Goal: Task Accomplishment & Management: Use online tool/utility

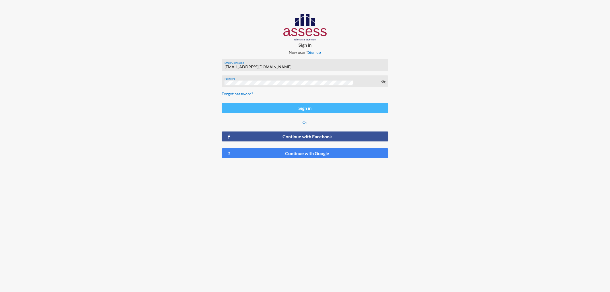
click at [302, 109] on button "Sign in" at bounding box center [305, 108] width 167 height 10
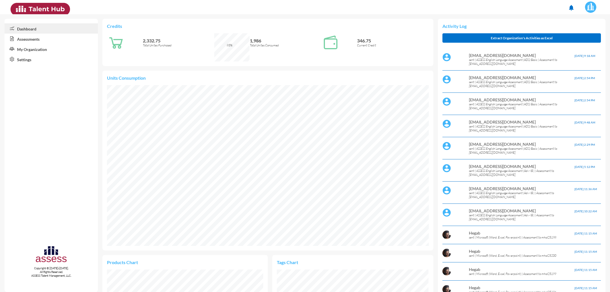
click at [38, 39] on link "Assessments" at bounding box center [51, 39] width 93 height 10
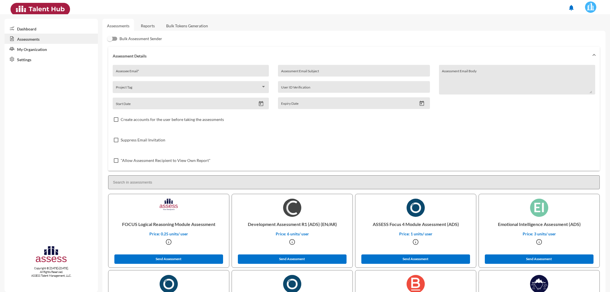
click at [153, 24] on link "Reports" at bounding box center [147, 26] width 23 height 14
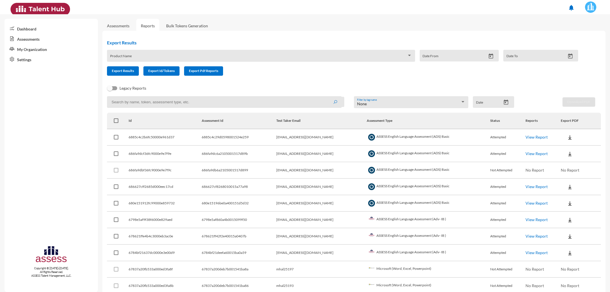
click at [139, 53] on div "Product Name" at bounding box center [261, 57] width 302 height 9
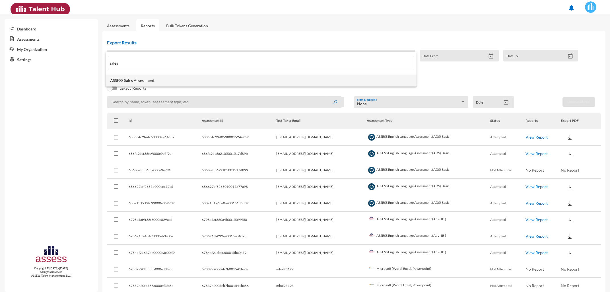
type input "sales"
click at [136, 80] on span "ASSESS Sales Assessment" at bounding box center [261, 80] width 302 height 5
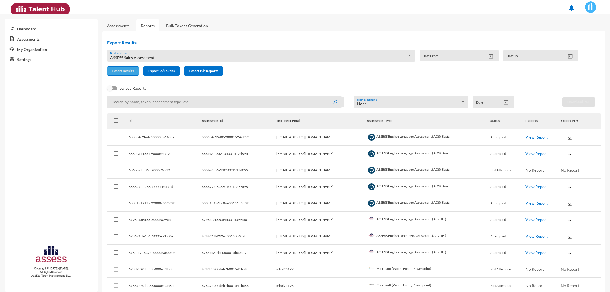
click at [123, 71] on span "Export Results" at bounding box center [123, 71] width 22 height 4
